Goal: Check status: Check status

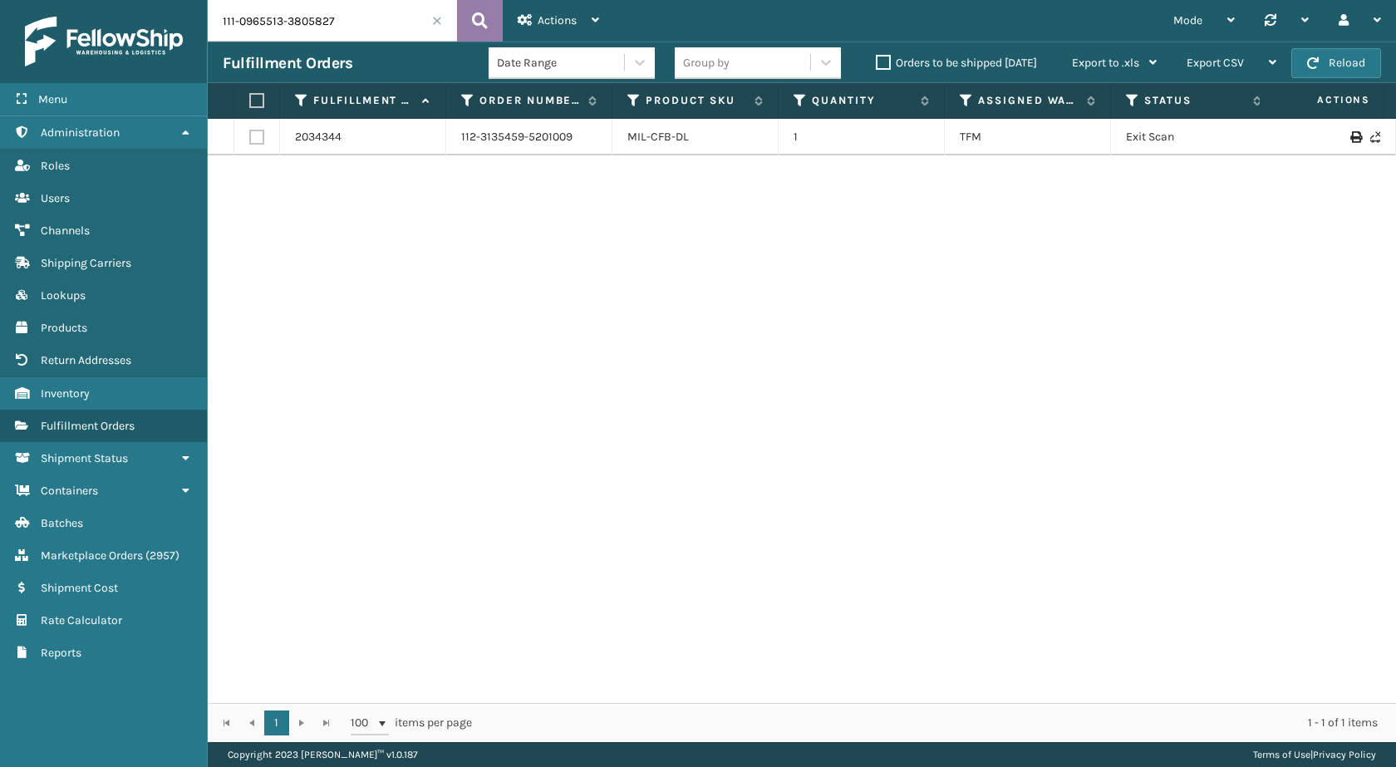
scroll to position [0, 367]
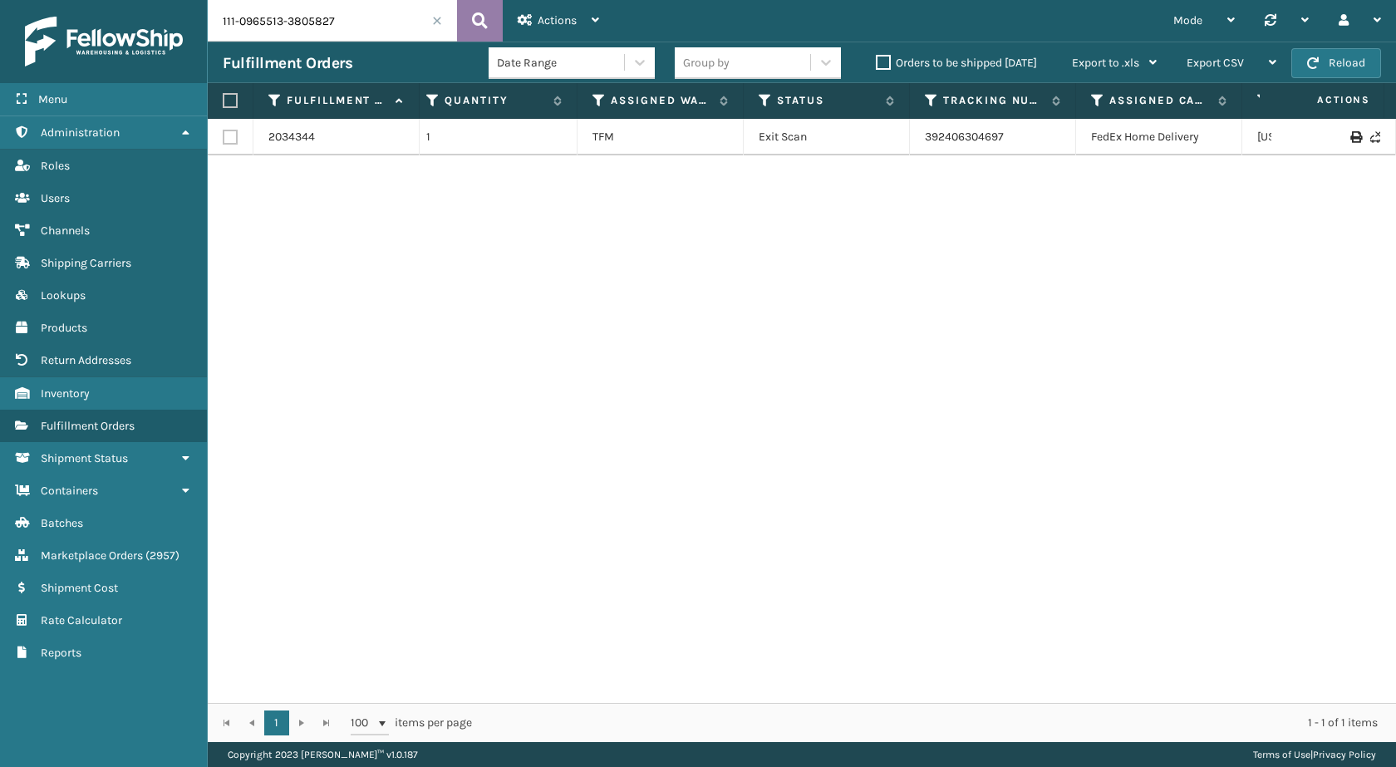
type input "111-0965513-3805827"
click at [489, 26] on button at bounding box center [480, 21] width 46 height 42
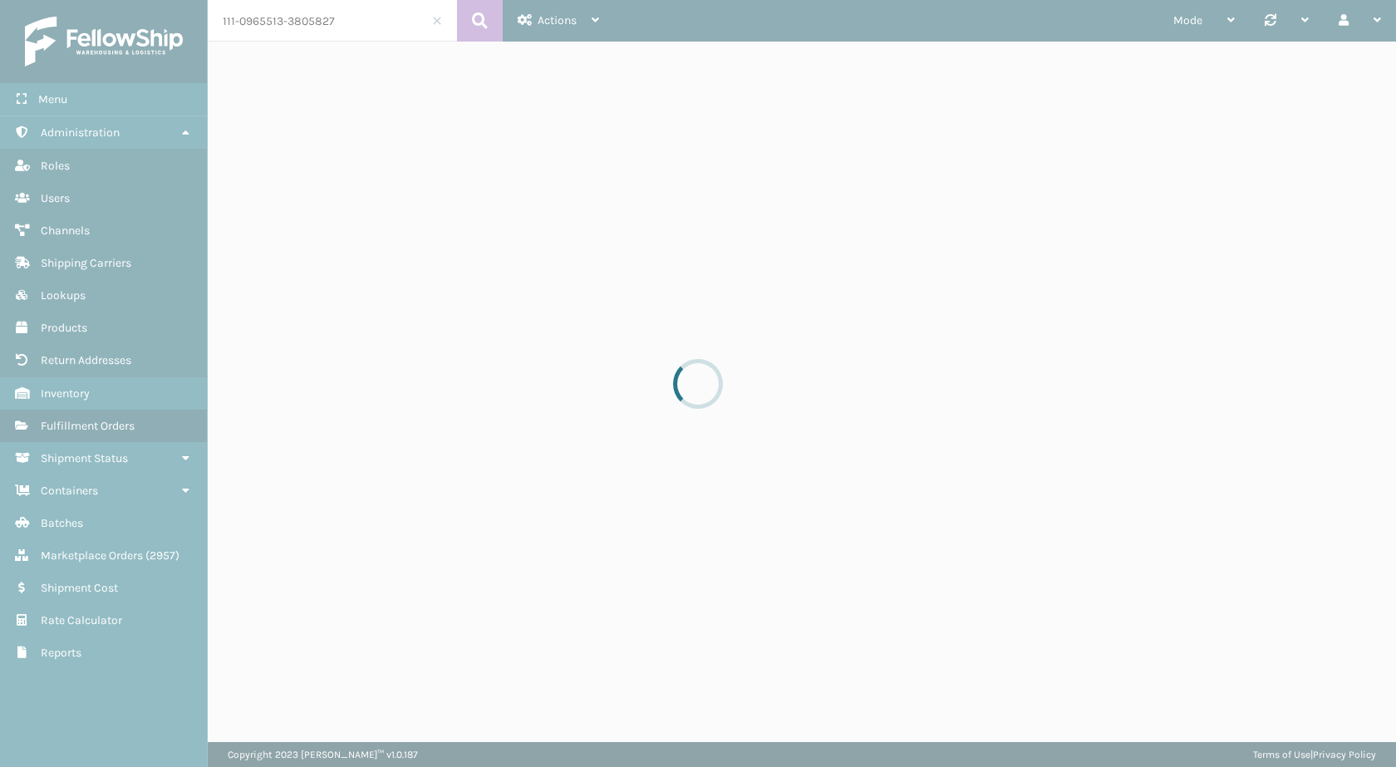
click at [321, 37] on div at bounding box center [698, 383] width 1396 height 767
click at [330, 27] on div at bounding box center [698, 383] width 1396 height 767
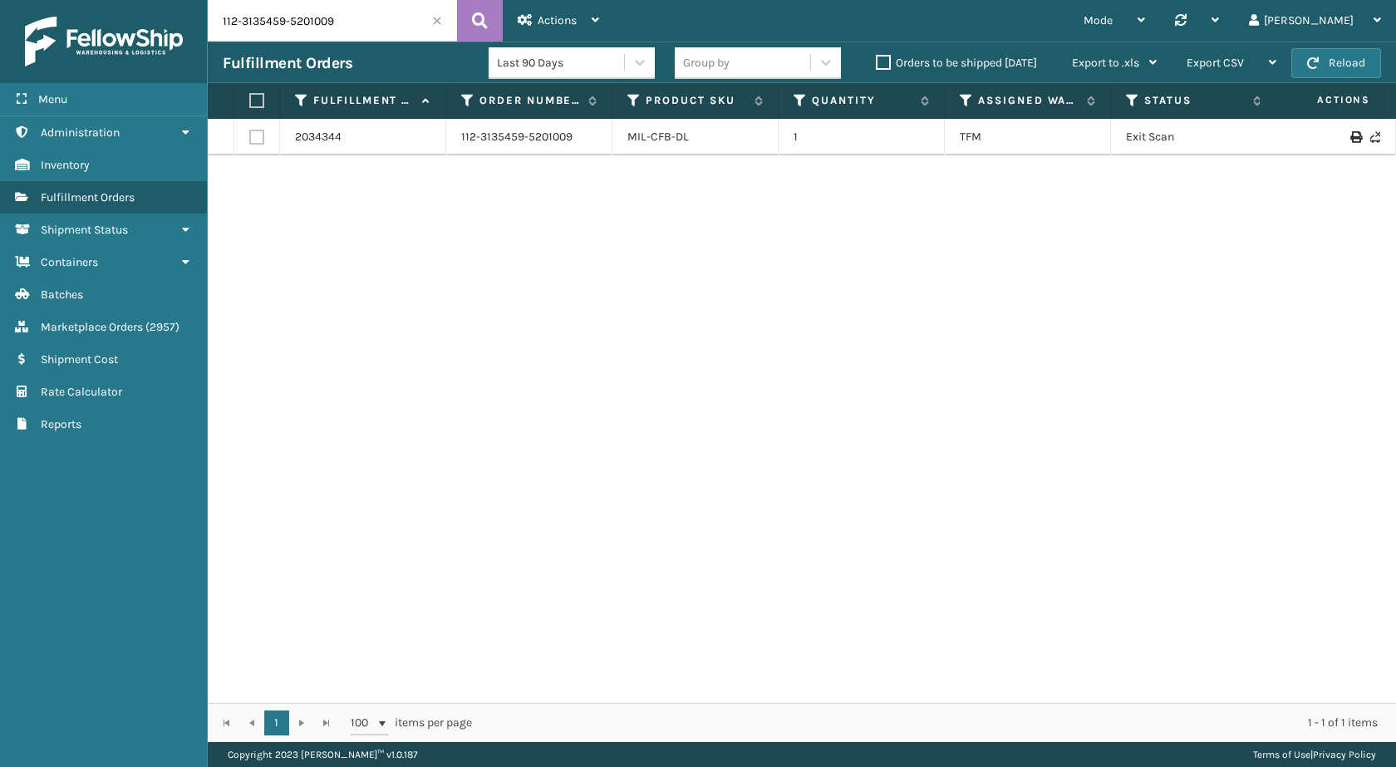
click at [371, 37] on input "112-3135459-5201009" at bounding box center [332, 21] width 249 height 42
paste input "1-0965513-3805827"
click at [459, 19] on button at bounding box center [480, 21] width 46 height 42
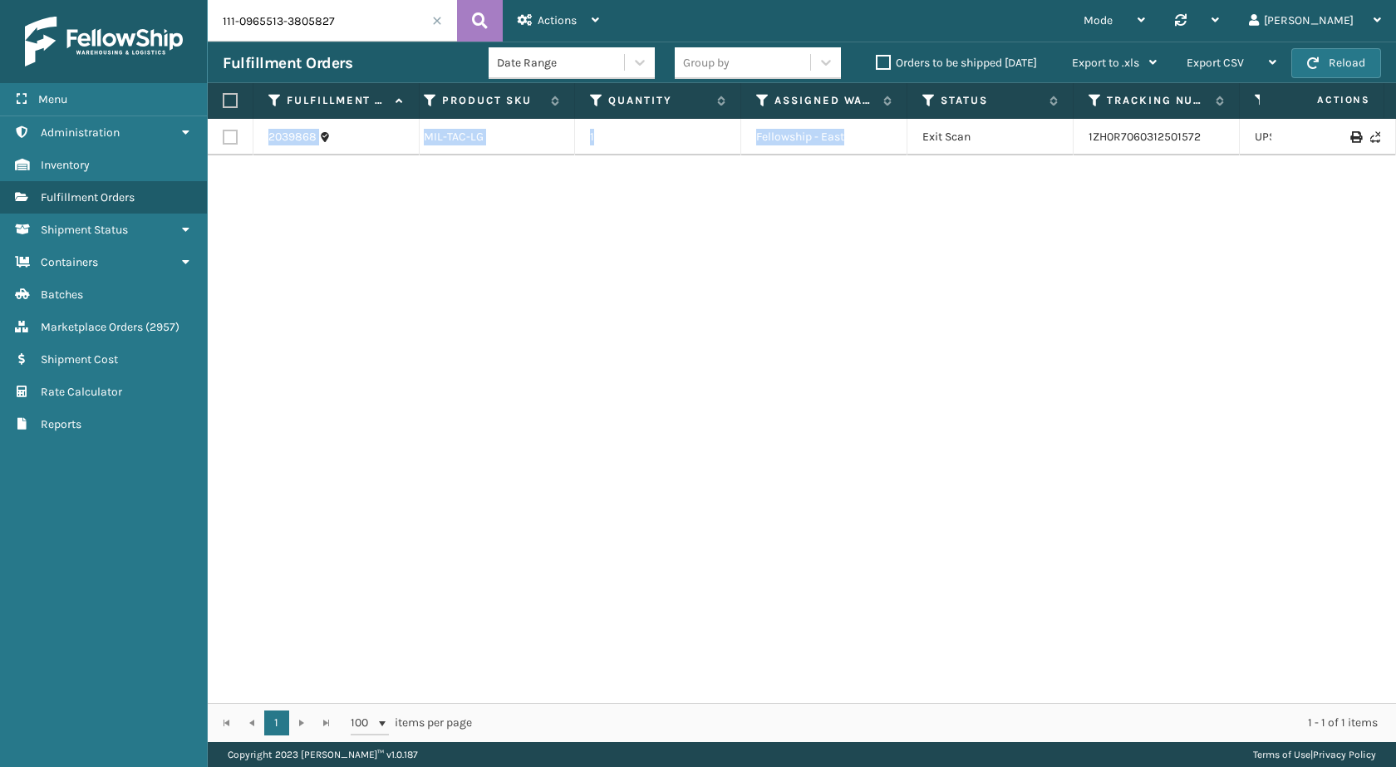
scroll to position [0, 407]
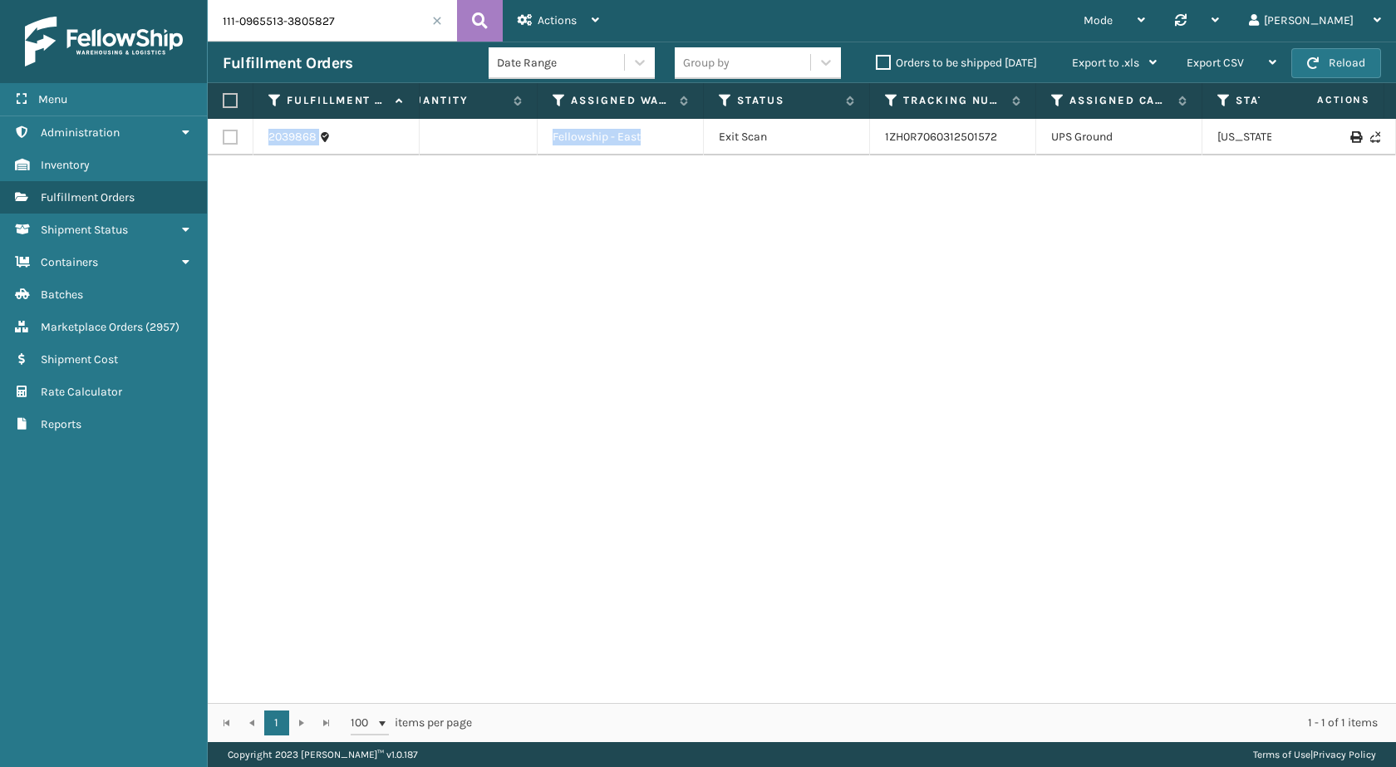
drag, startPoint x: 1124, startPoint y: 136, endPoint x: 1396, endPoint y: 175, distance: 274.5
click at [1396, 175] on div "2039868 111-0965513-3805827 MIL-TAC-LG 1 Fellowship - East Exit Scan 1ZH0R70603…" at bounding box center [802, 411] width 1189 height 584
click at [998, 226] on div "2039868 111-0965513-3805827 MIL-TAC-LG 1 Fellowship - East Exit Scan 1ZH0R70603…" at bounding box center [802, 411] width 1189 height 584
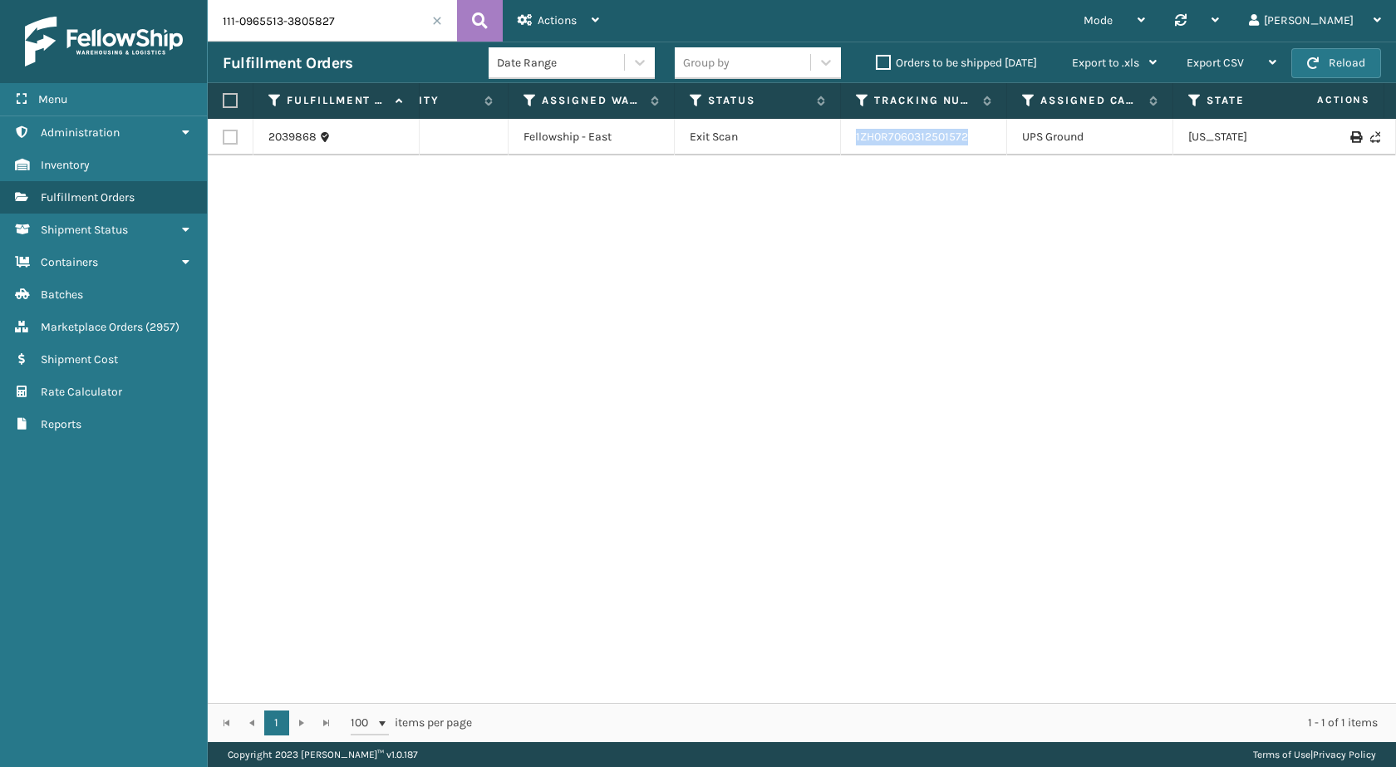
drag, startPoint x: 982, startPoint y: 135, endPoint x: 826, endPoint y: 140, distance: 155.5
click at [826, 140] on tr "2039868 111-0965513-3805827 MIL-TAC-LG 1 Fellowship - East Exit Scan 1ZH0R70603…" at bounding box center [700, 137] width 1859 height 37
copy tr "1ZH0R7060312501572"
click at [302, 27] on input "111-0965513-3805827" at bounding box center [332, 21] width 249 height 42
paste input "513250-0232268"
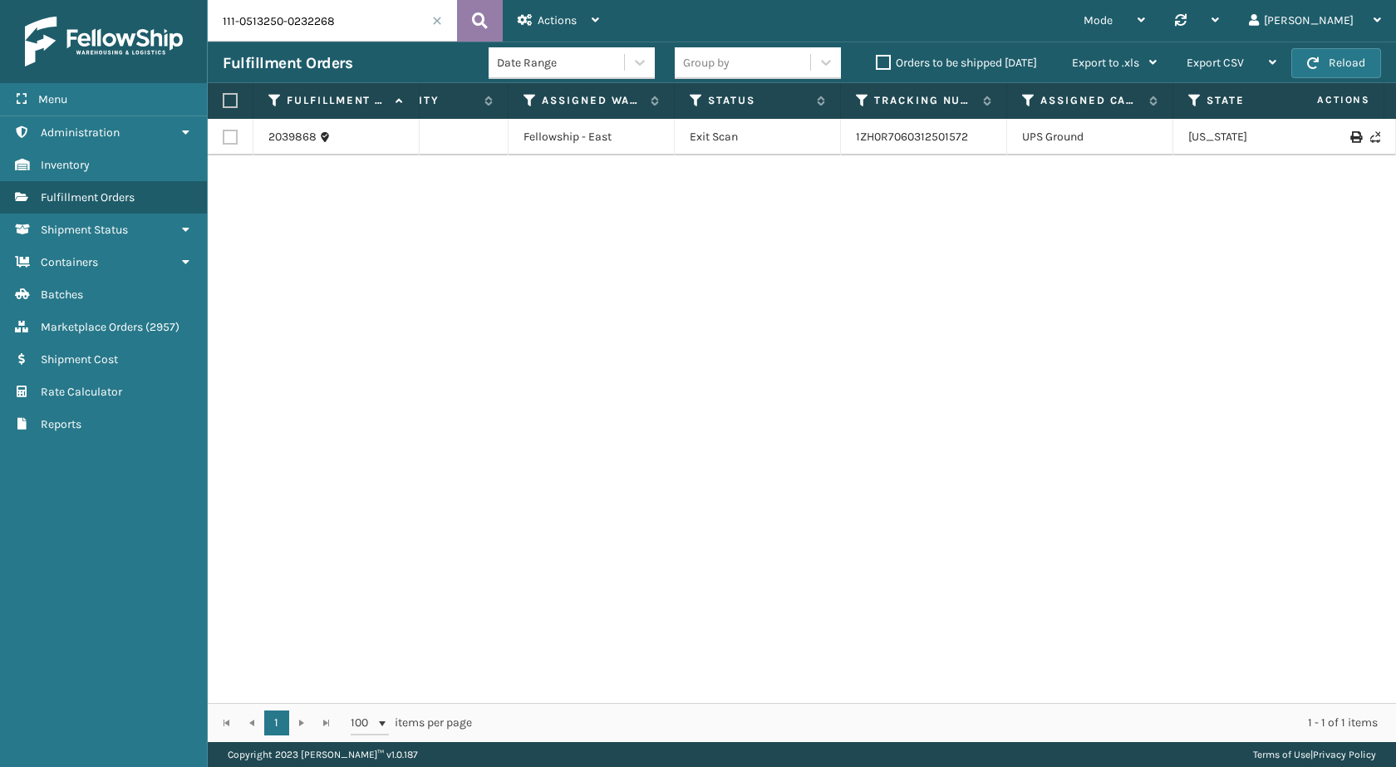
click at [486, 22] on icon at bounding box center [480, 20] width 16 height 25
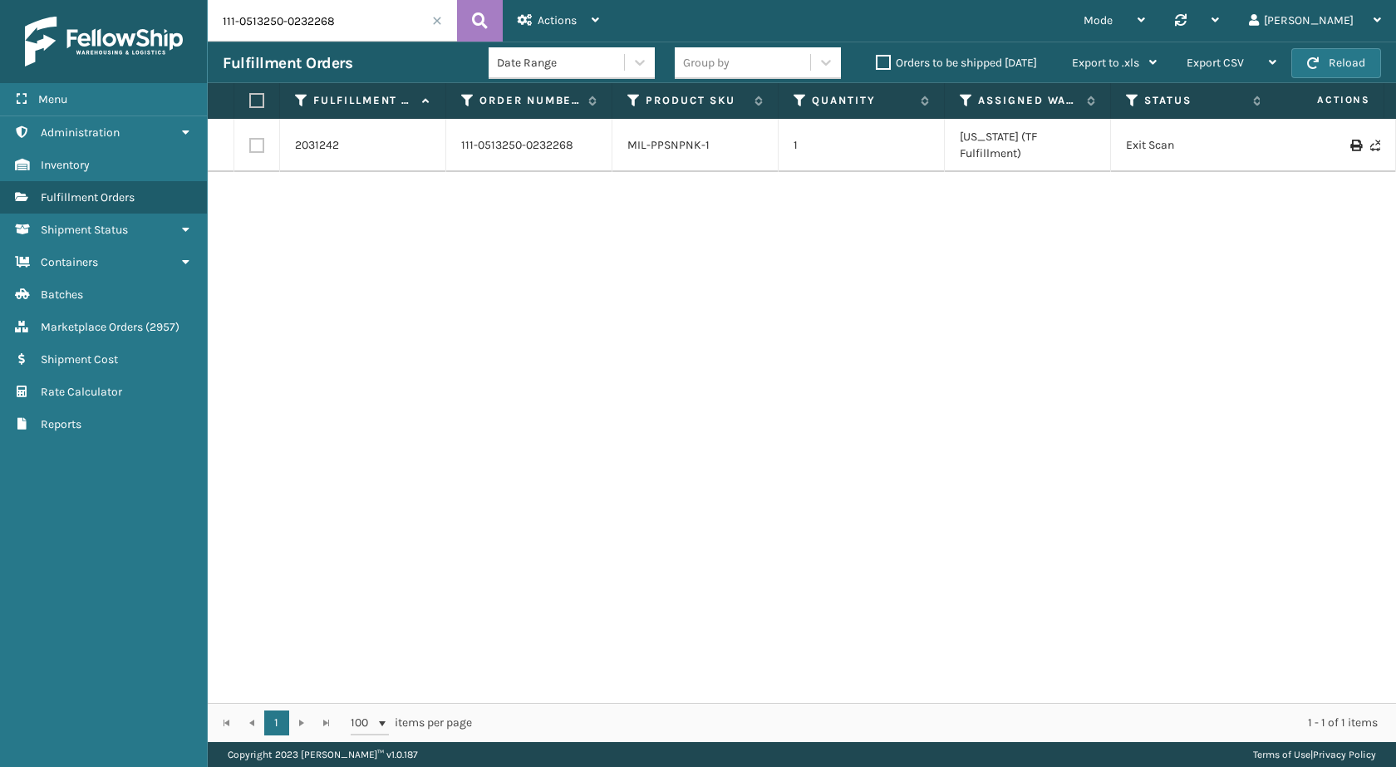
click at [354, 22] on input "111-0513250-0232268" at bounding box center [332, 21] width 249 height 42
click at [479, 19] on icon at bounding box center [480, 20] width 16 height 25
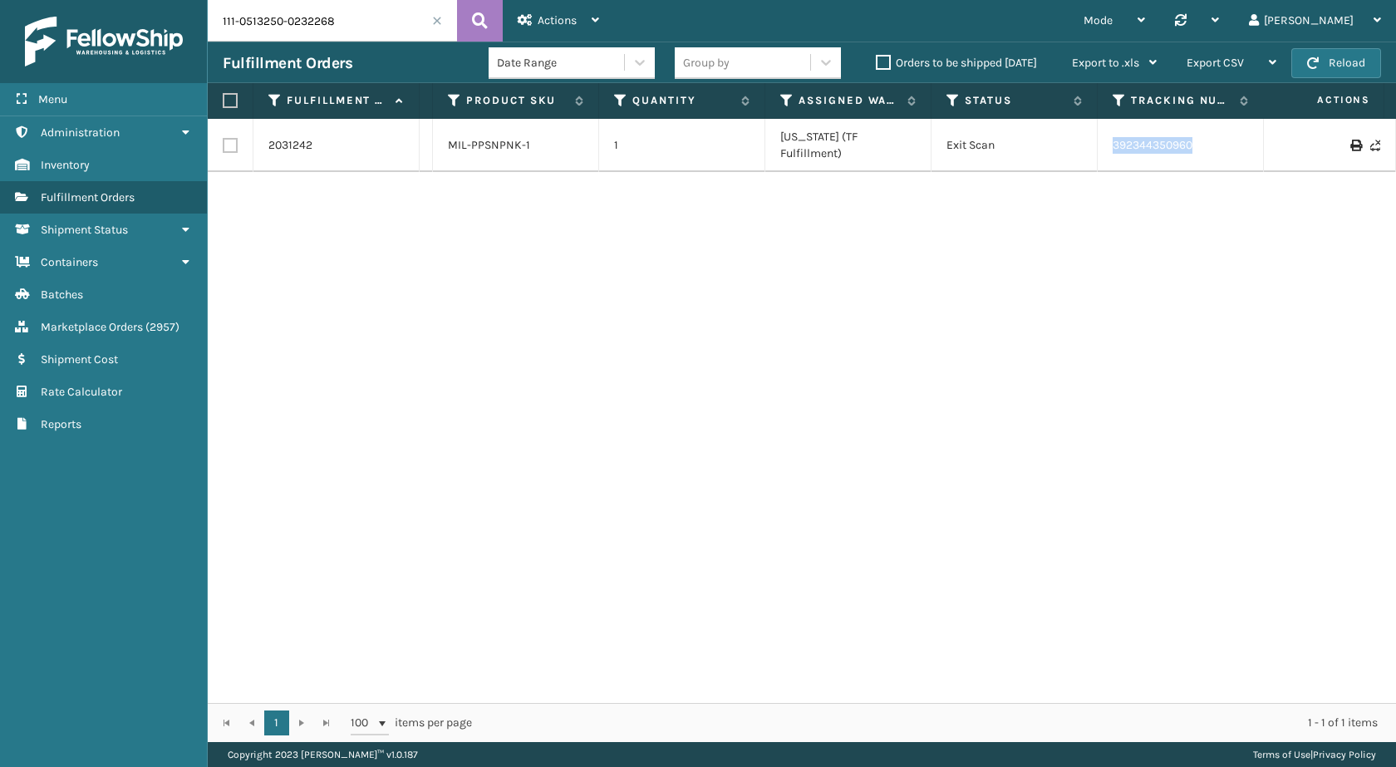
scroll to position [0, 383]
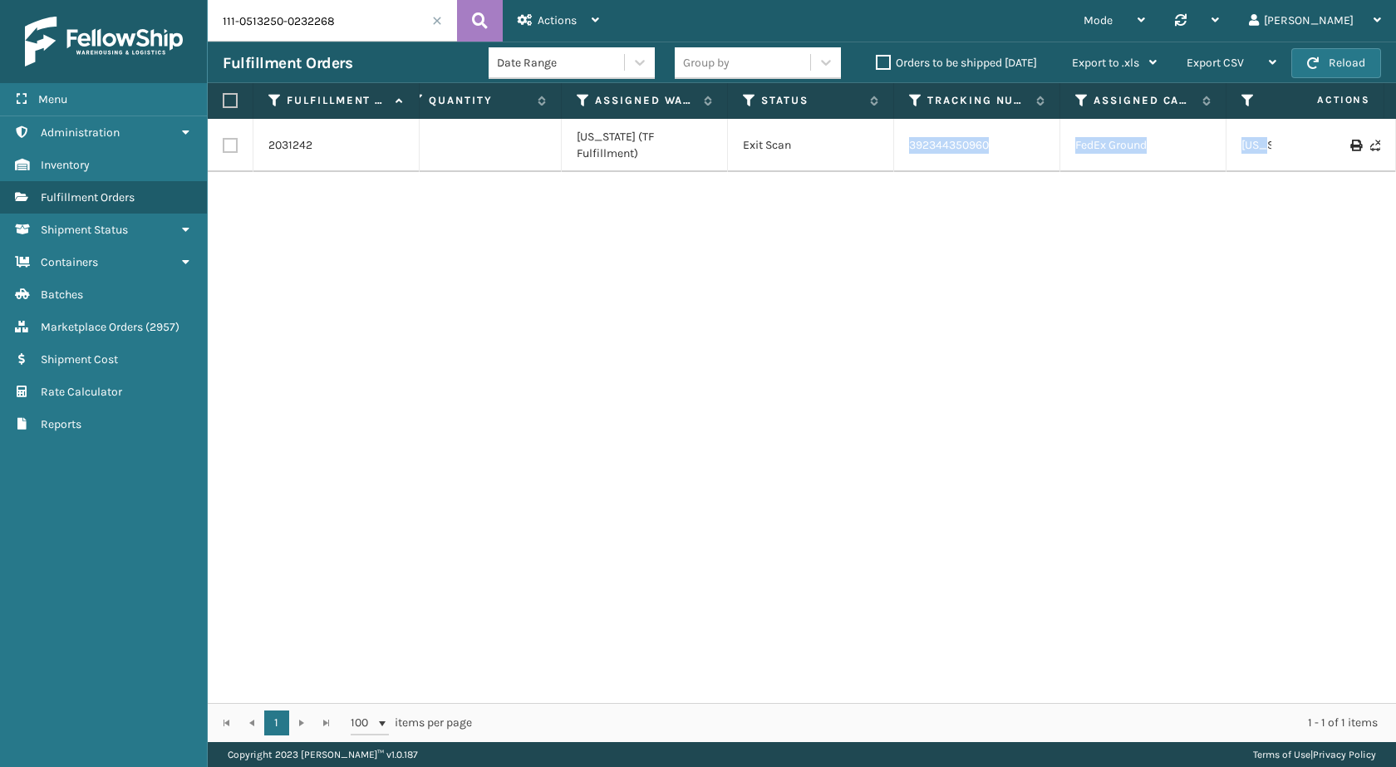
drag, startPoint x: 1214, startPoint y: 145, endPoint x: 1396, endPoint y: 145, distance: 182.0
click at [1396, 145] on div "2031242 111-0513250-0232268 MIL-PPSNPNK-1 1 [US_STATE] (TF Fulfillment) Exit Sc…" at bounding box center [802, 411] width 1189 height 584
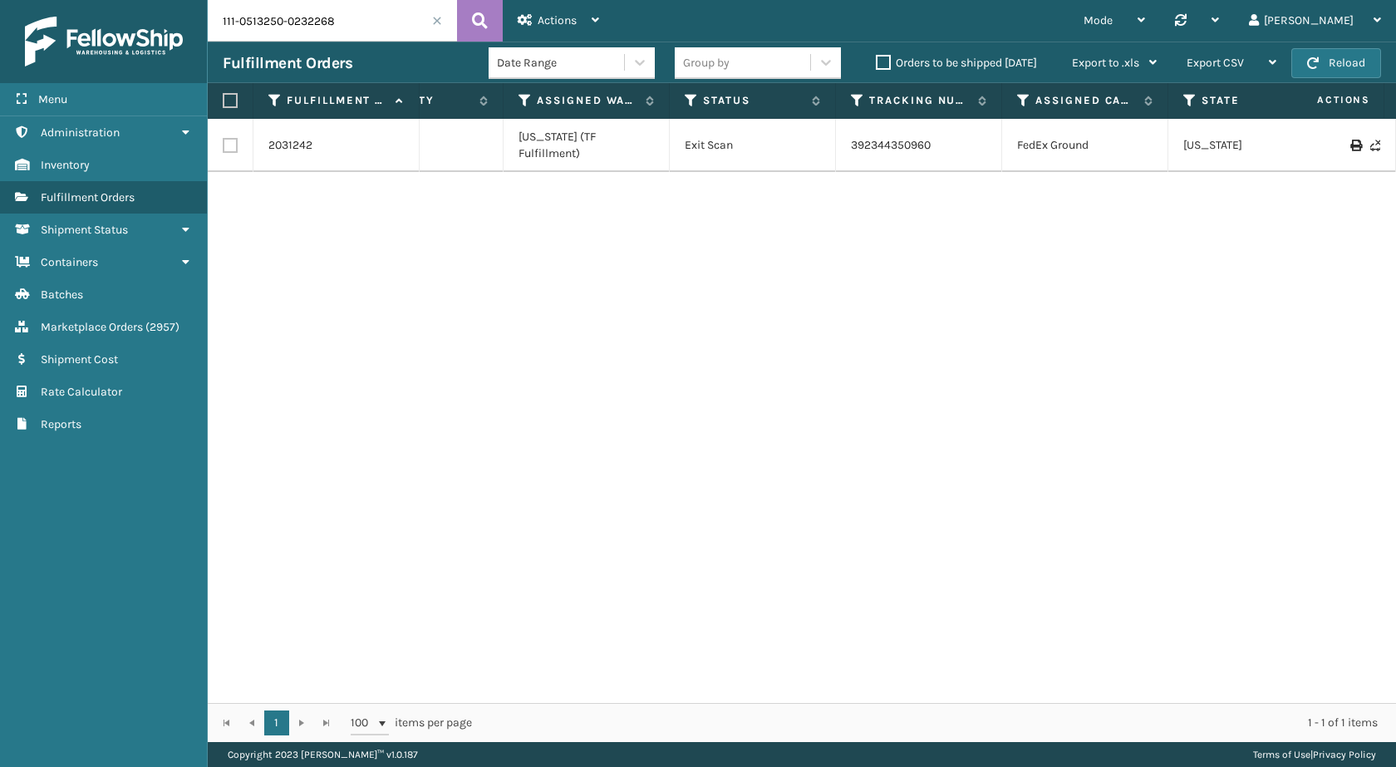
click at [1073, 241] on div "2031242 111-0513250-0232268 MIL-PPSNPNK-1 1 [US_STATE] (TF Fulfillment) Exit Sc…" at bounding box center [802, 411] width 1189 height 584
drag, startPoint x: 885, startPoint y: 145, endPoint x: 843, endPoint y: 145, distance: 42.4
click at [843, 145] on td "392344350960" at bounding box center [919, 145] width 166 height 53
copy link "392344350960"
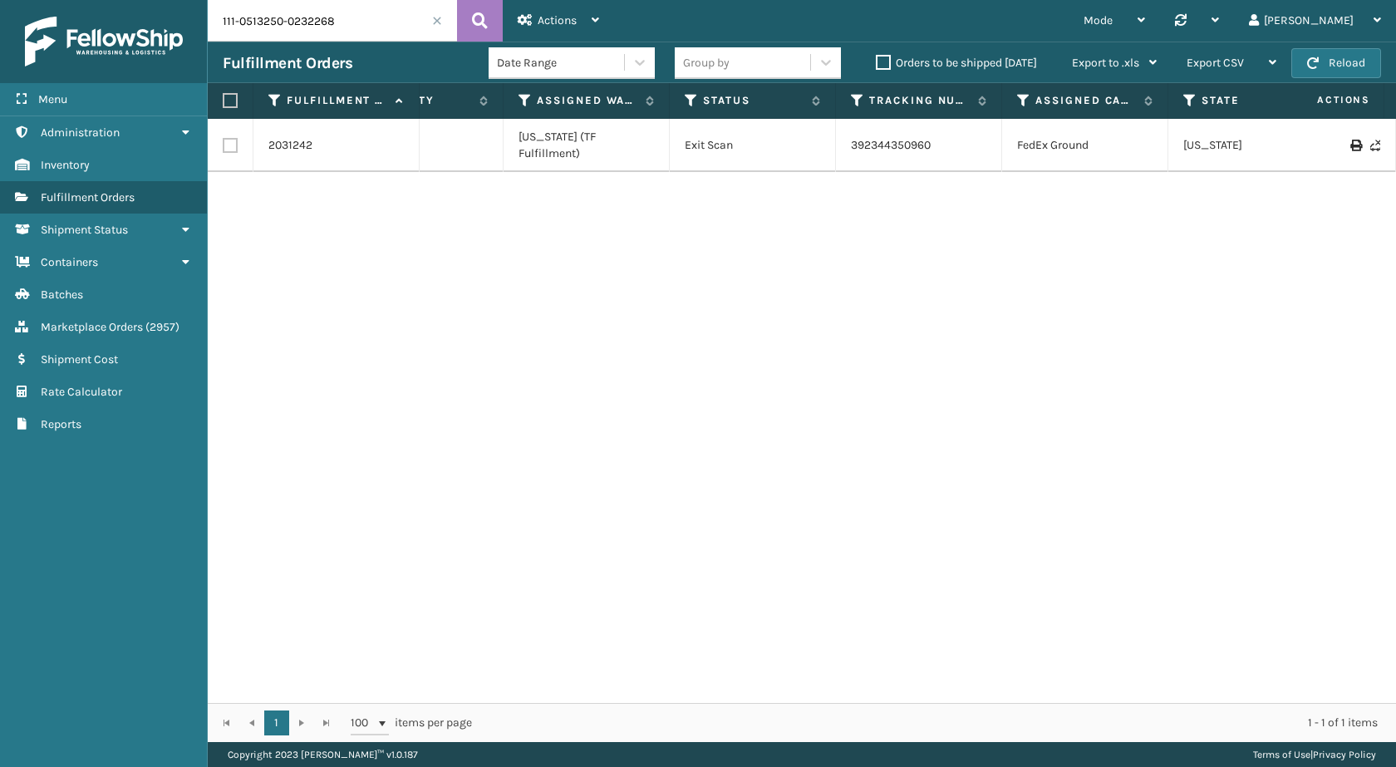
click at [303, 14] on input "111-0513250-0232268" at bounding box center [332, 21] width 249 height 42
paste input "113-3505999-6762640"
click at [459, 22] on button at bounding box center [480, 21] width 46 height 42
type input "113-3505999-6762640"
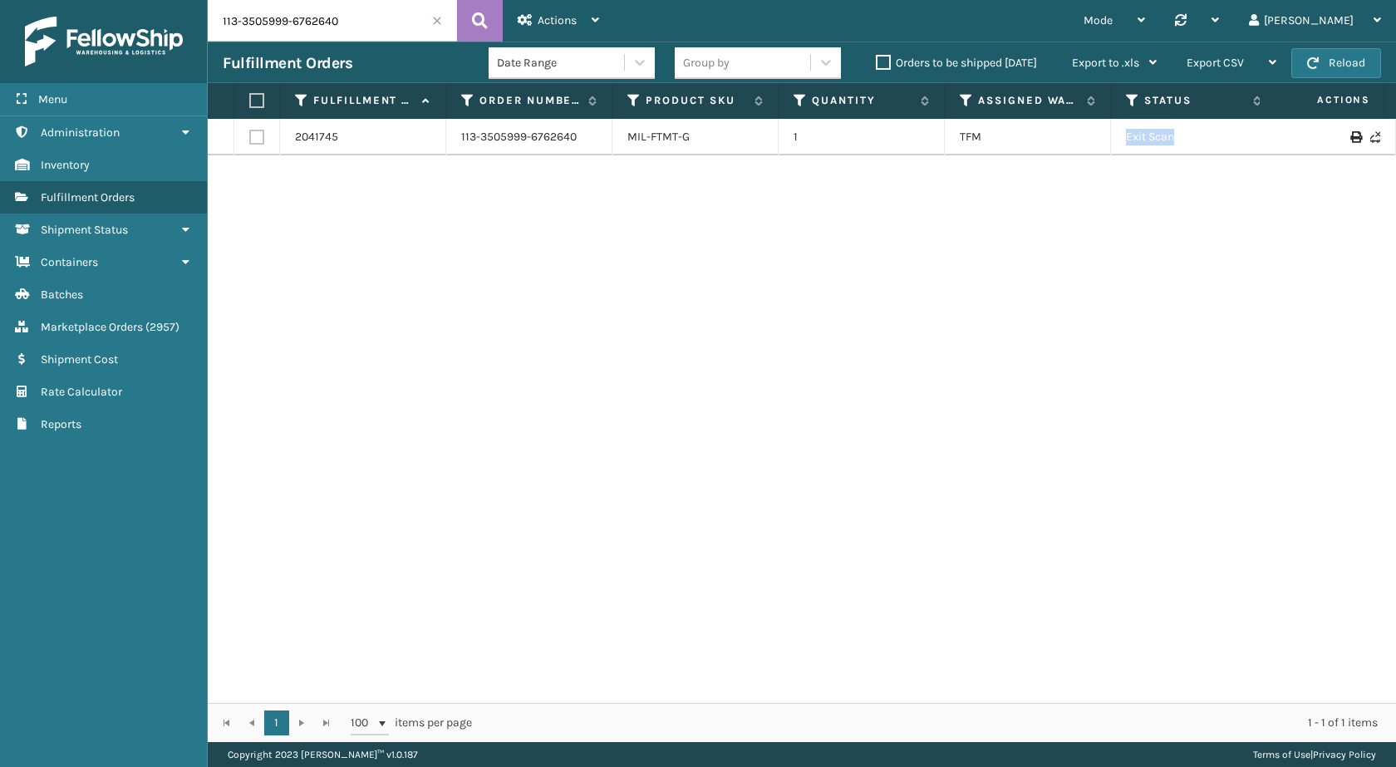
drag, startPoint x: 1105, startPoint y: 142, endPoint x: 1396, endPoint y: 135, distance: 291.0
click at [1396, 135] on div "2041745 113-3505999-6762640 MIL-FTMT-G 1 TFM Exit Scan 392518546088 FedEx Home …" at bounding box center [802, 411] width 1189 height 584
click at [1309, 226] on div "2041745 113-3505999-6762640 MIL-FTMT-G 1 TFM Exit Scan 392518546088 FedEx Home …" at bounding box center [802, 411] width 1189 height 584
drag, startPoint x: 1226, startPoint y: 135, endPoint x: 1115, endPoint y: 140, distance: 111.5
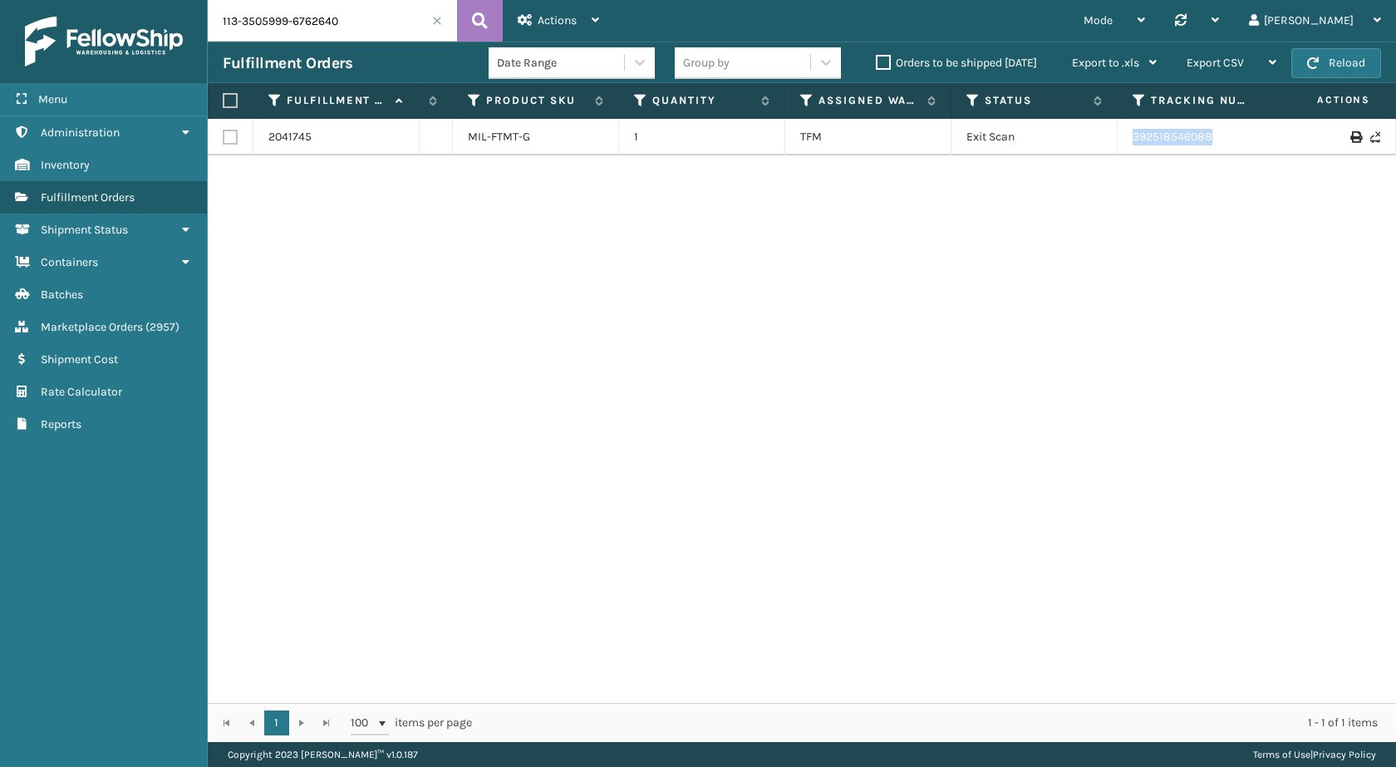
click at [1115, 140] on tr "2041745 113-3505999-6762640 MIL-FTMT-G 1 TFM Exit Scan 392518546088 FedEx Home …" at bounding box center [977, 137] width 1859 height 37
copy tr "392518546088"
